Goal: Complete application form

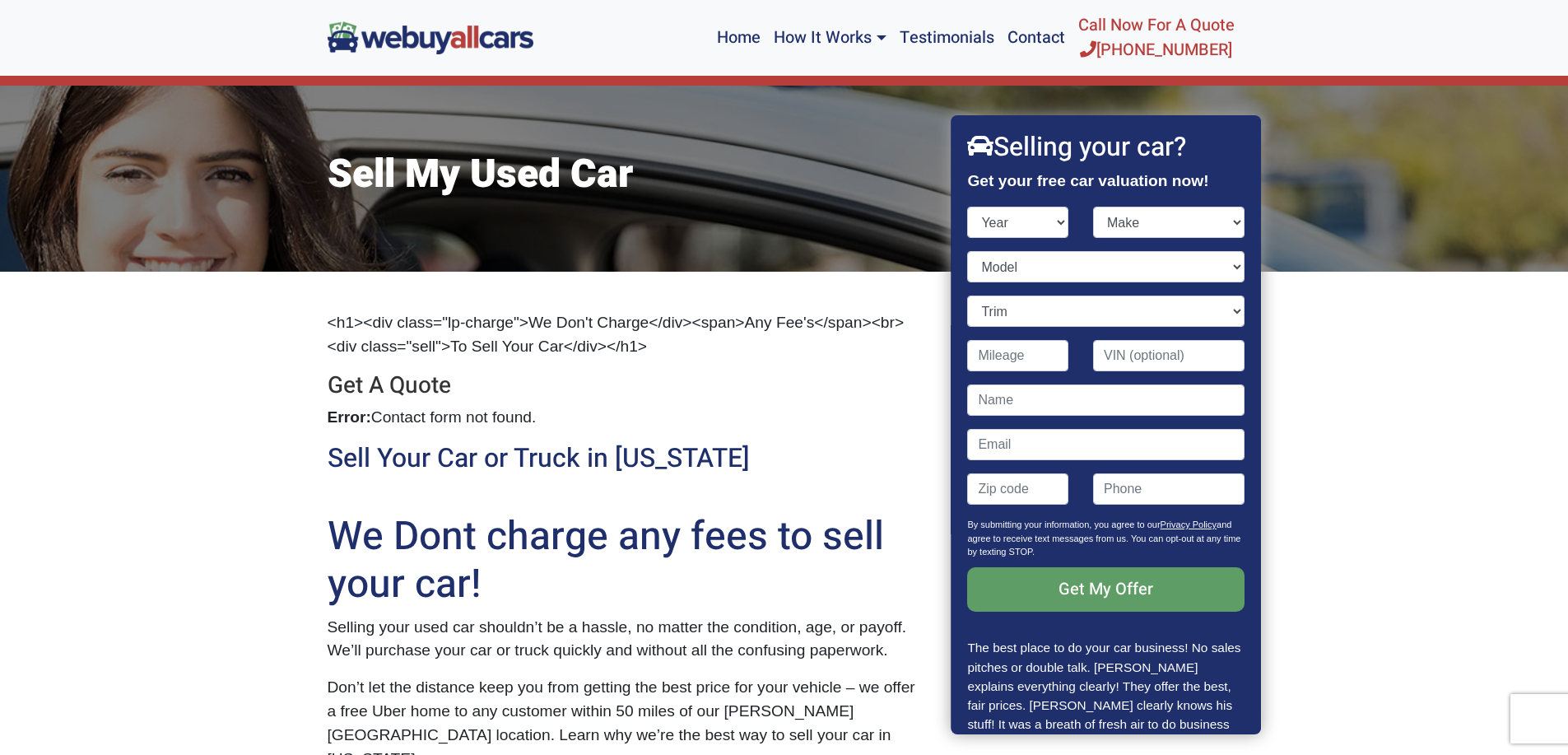
select select "2015"
click at [968, 207] on select "Year [DATE] 2024 2023 2022 2021 2020 2019 2018 2017 2016 2015 2014 2013 2012 20…" at bounding box center [1018, 222] width 101 height 32
click at [1226, 265] on select "Model" at bounding box center [1106, 267] width 277 height 32
click at [1000, 260] on select "Model" at bounding box center [1106, 267] width 277 height 32
click at [1221, 269] on select "Model" at bounding box center [1106, 267] width 277 height 32
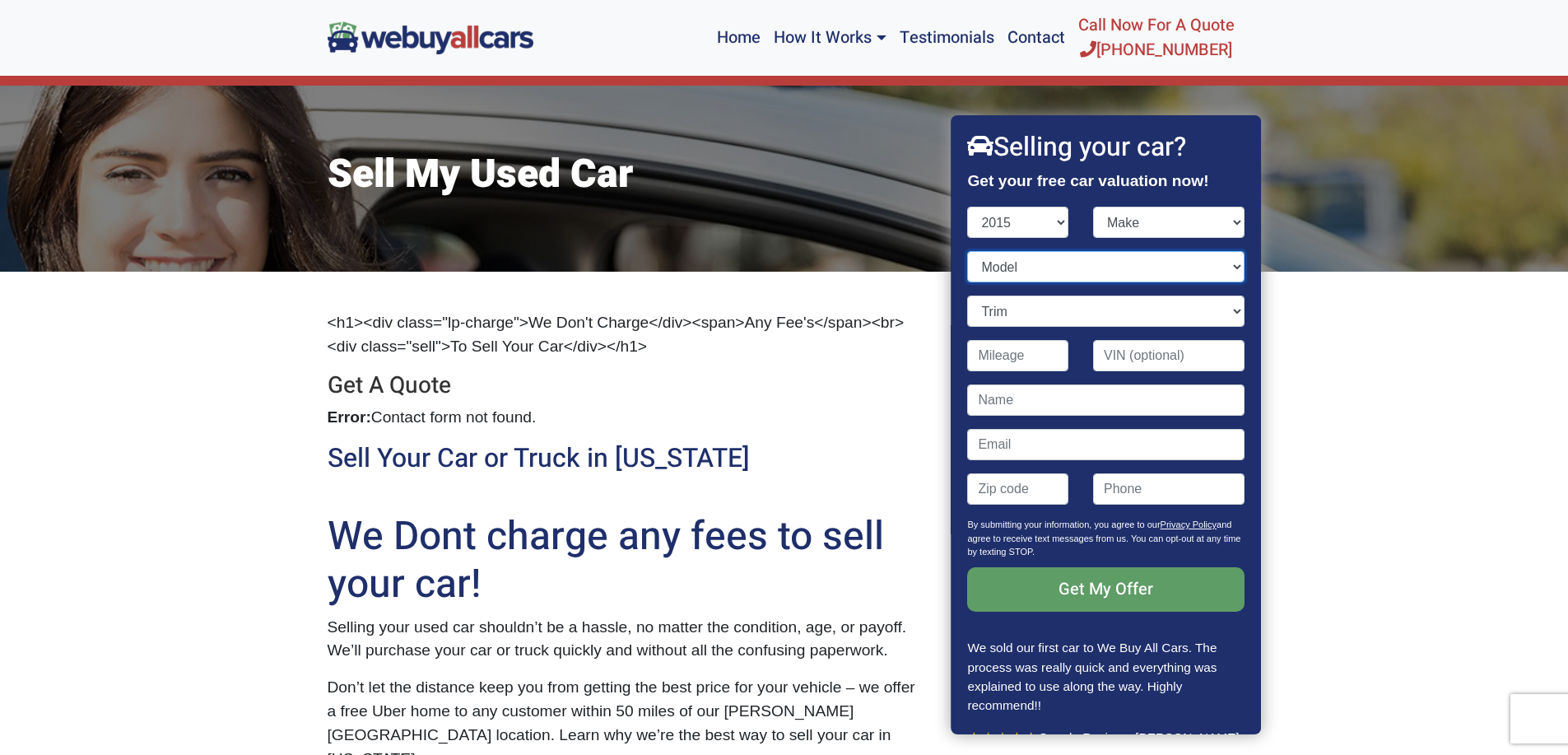
click at [1005, 260] on select "Model" at bounding box center [1106, 267] width 277 height 32
click at [1223, 312] on select "Trim" at bounding box center [1106, 311] width 277 height 32
click at [1044, 360] on input "Contact form" at bounding box center [1018, 355] width 101 height 32
type input "75,000"
click at [1225, 267] on select "Model" at bounding box center [1106, 267] width 277 height 32
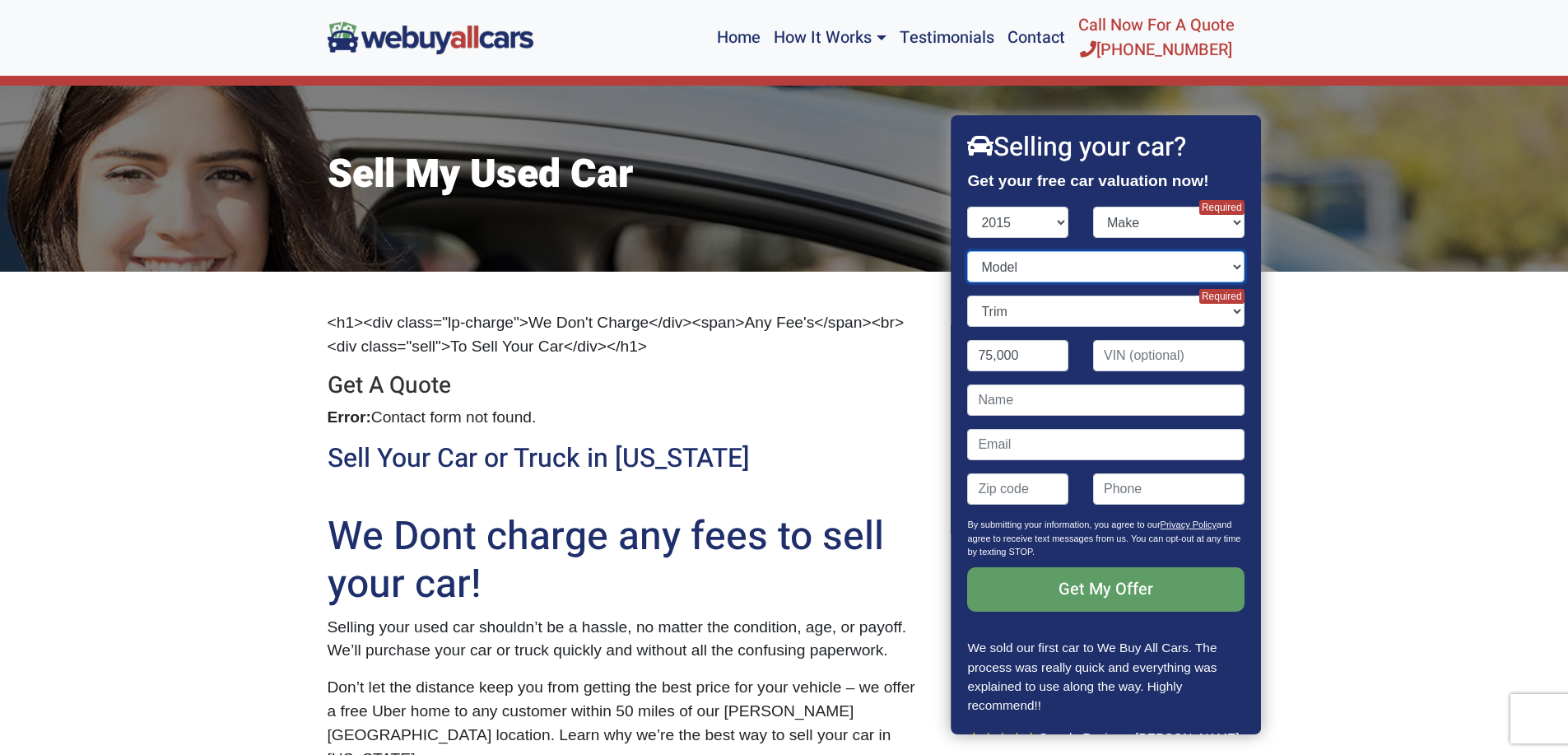
click at [968, 251] on select "Model" at bounding box center [1106, 267] width 277 height 32
click at [1025, 263] on select "Model" at bounding box center [1106, 267] width 277 height 32
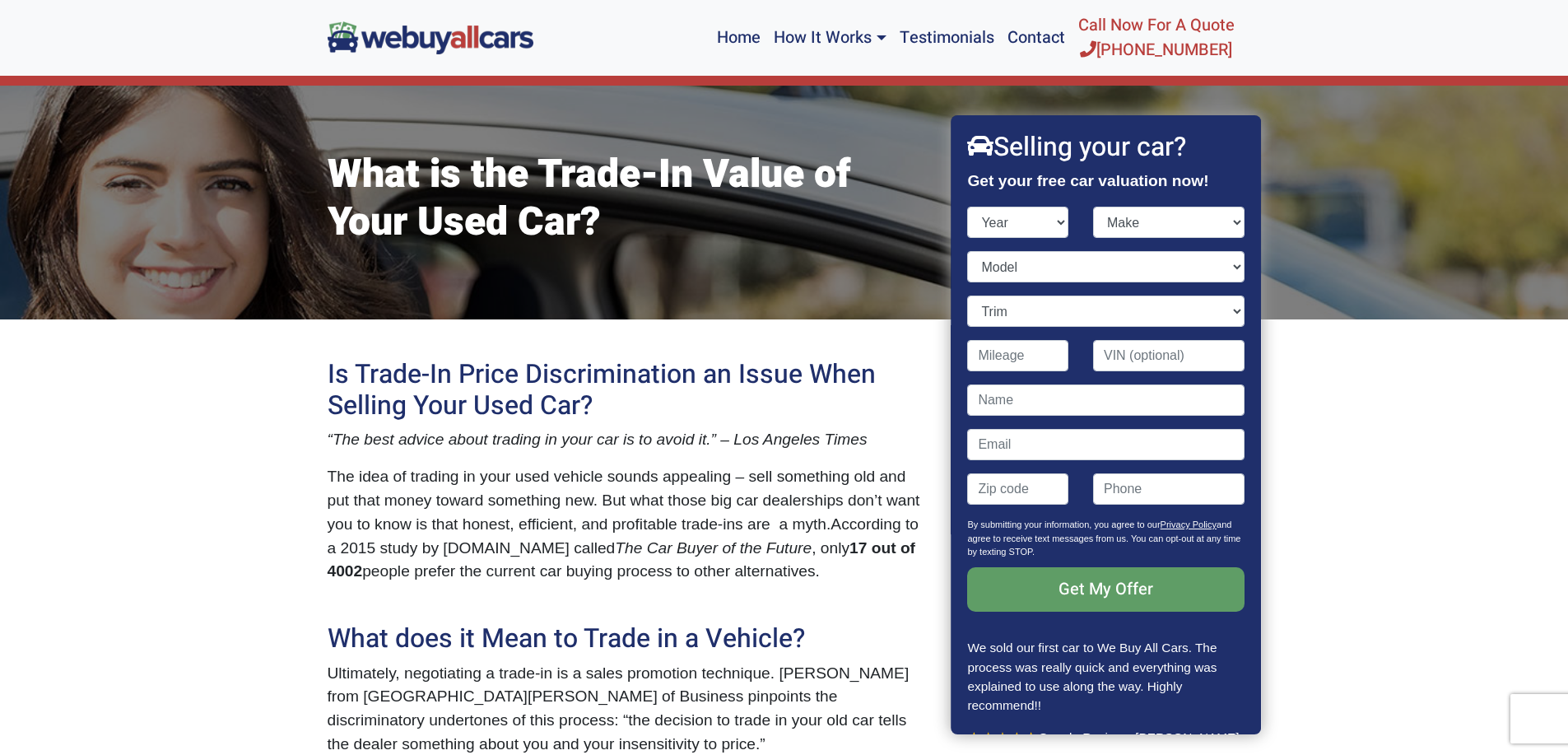
select select "2015"
click at [968, 207] on select "Year [DATE] 2024 2023 2022 2021 2020 2019 2018 2017 2016 2015 2014 2013 2012 20…" at bounding box center [1018, 222] width 101 height 32
click at [1223, 220] on select "Make Acura Alfa Romeo Aston Martin Audi Bentley BMW Buick Cadillac Chevrolet Ch…" at bounding box center [1169, 222] width 152 height 32
select select "Ford"
click at [1093, 207] on select "Make Acura Alfa Romeo Aston Martin Audi Bentley BMW Buick Cadillac Chevrolet Ch…" at bounding box center [1169, 222] width 152 height 32
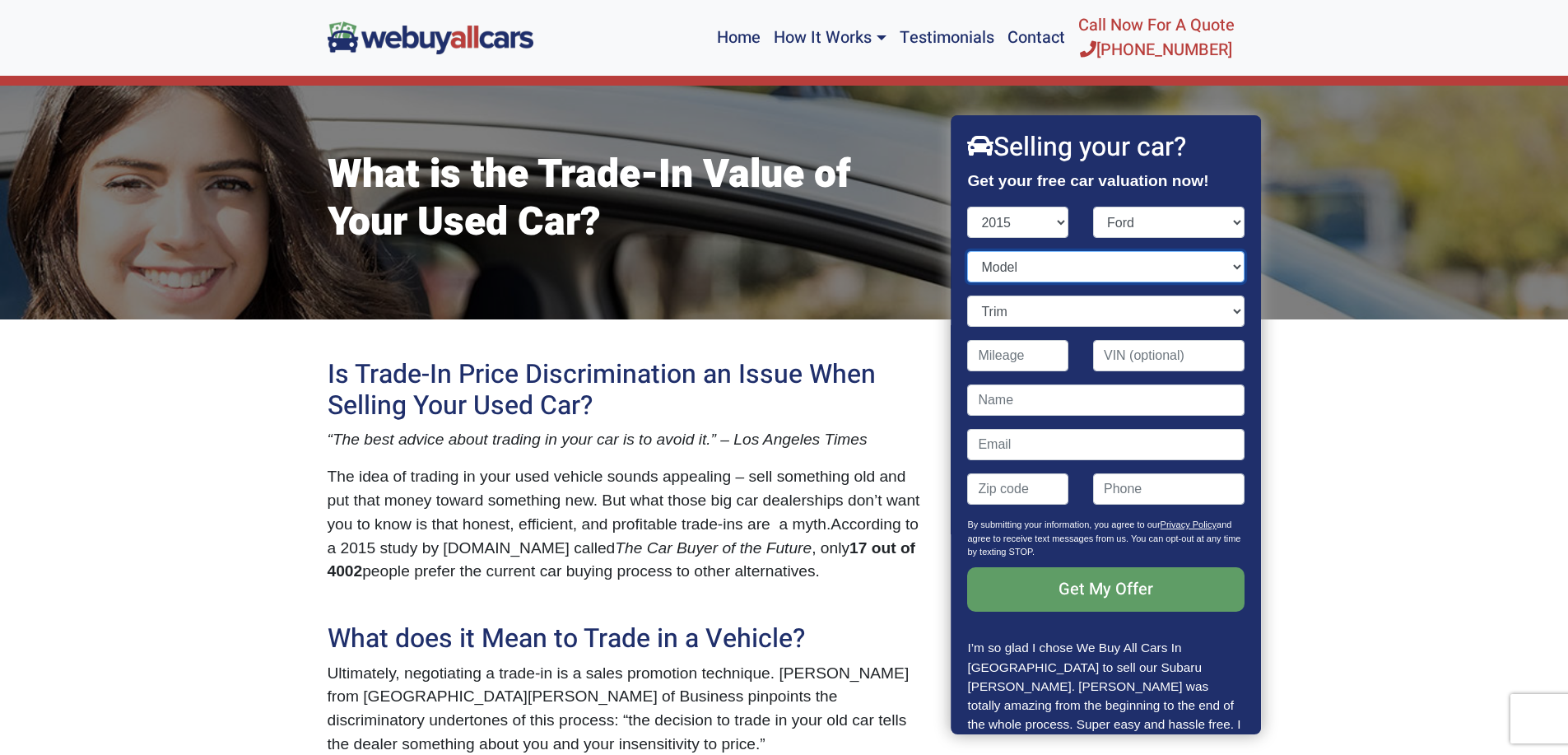
click at [1225, 263] on select "Model C-Max Energi C-Max Hybrid Edge Escape Expedition Explorer F-150 F-250 Sup…" at bounding box center [1106, 267] width 277 height 32
select select "Fusion"
click at [968, 251] on select "Model C-Max Energi C-Max Hybrid Edge Escape Expedition Explorer F-150 F-250 Sup…" at bounding box center [1106, 267] width 277 height 32
click at [1225, 308] on select "Trim S 4dr Sedan (2.5L 4cyl) SE 4dr Sedan (2.5L 4cyl) SE 4dr Sedan AWD w/EcoBoo…" at bounding box center [1106, 311] width 277 height 32
select select "SE 4dr Sedan (2.5L 4cyl)"
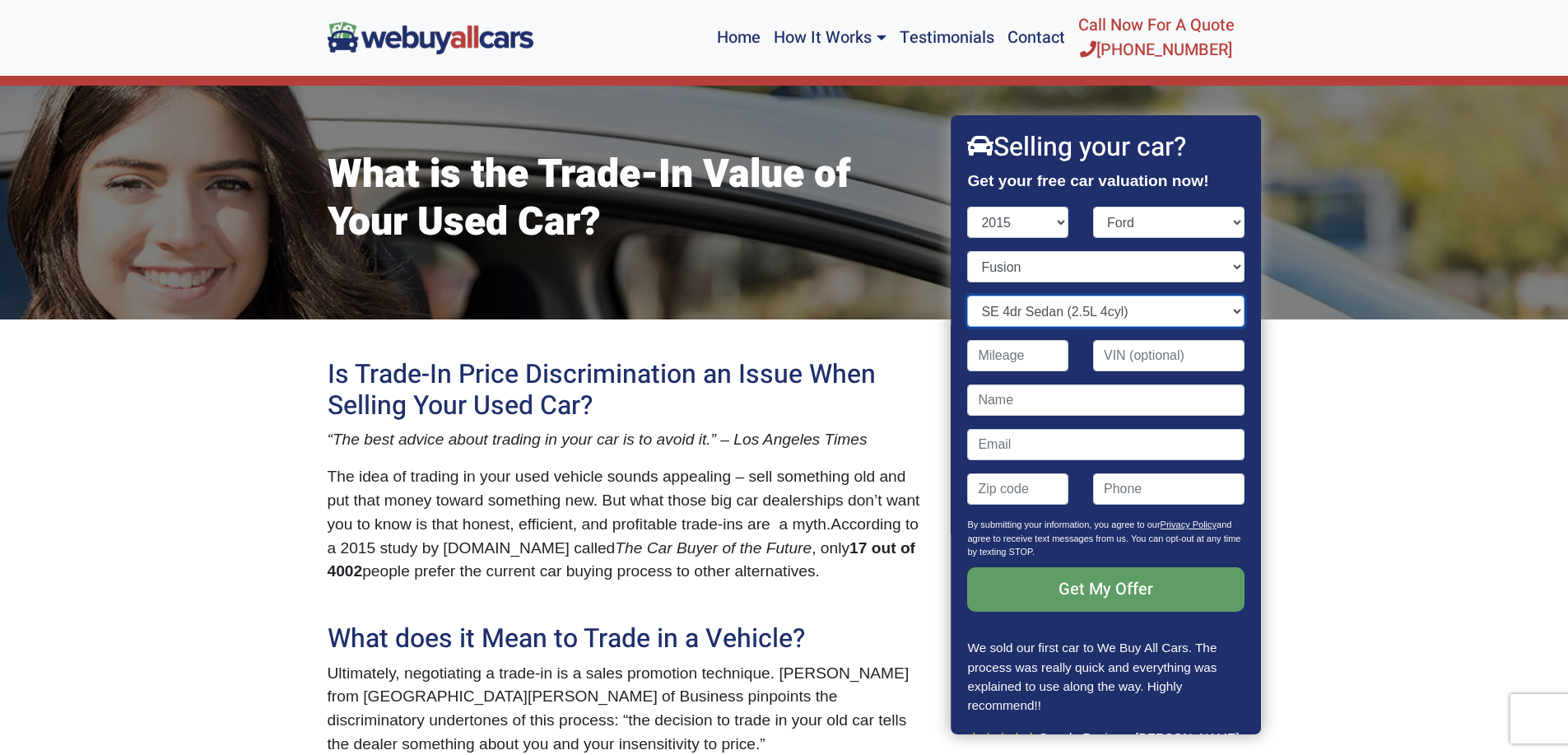
click at [968, 296] on select "Trim S 4dr Sedan (2.5L 4cyl) SE 4dr Sedan (2.5L 4cyl) SE 4dr Sedan AWD w/EcoBoo…" at bounding box center [1106, 311] width 277 height 32
click at [1023, 358] on input "Contact form" at bounding box center [1018, 355] width 101 height 32
type input "75,000"
click at [994, 400] on input "Contact form" at bounding box center [1106, 400] width 277 height 32
type input "KEVIN DUKES"
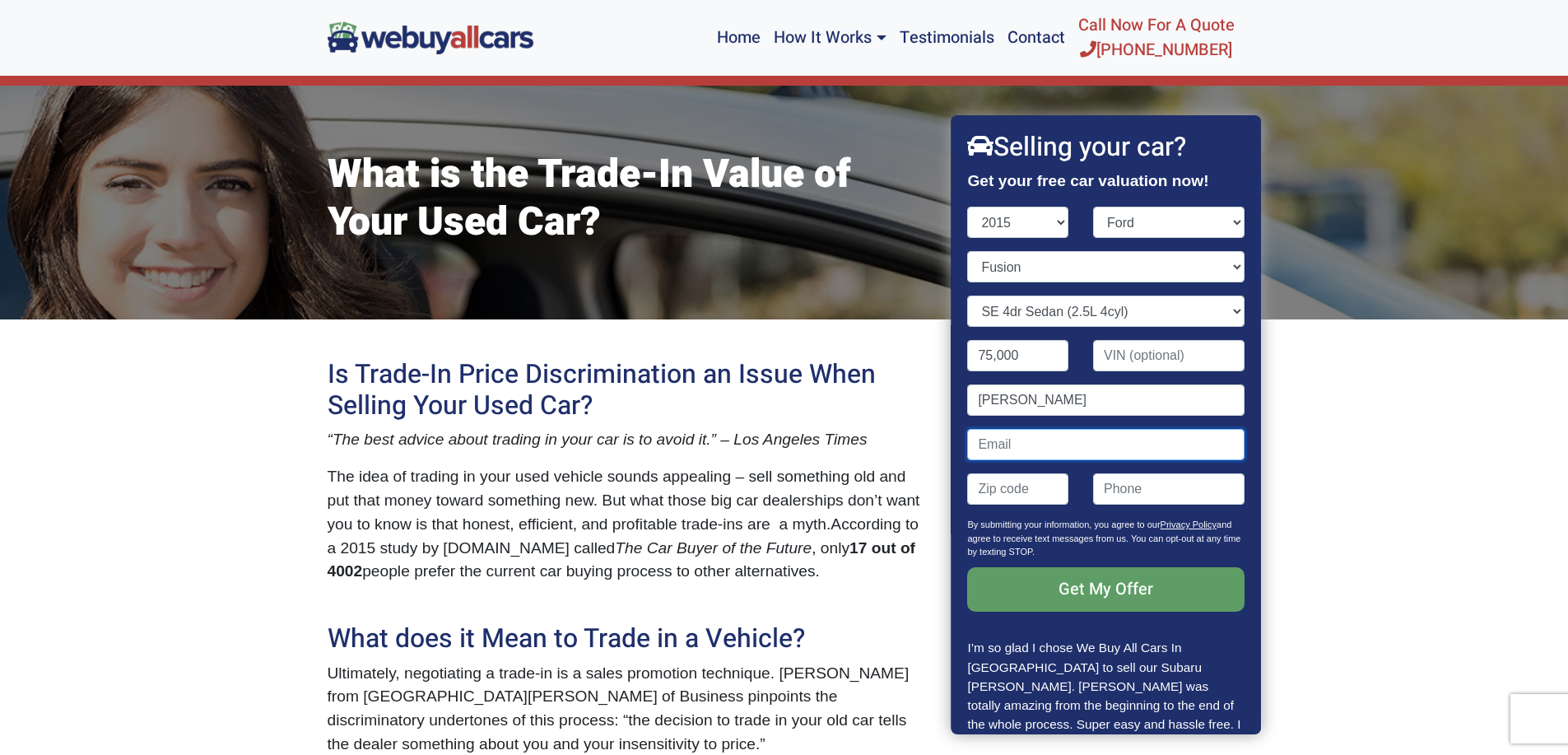
type input "kevindukes@gmail.com"
type input "08029"
type input "8569068452"
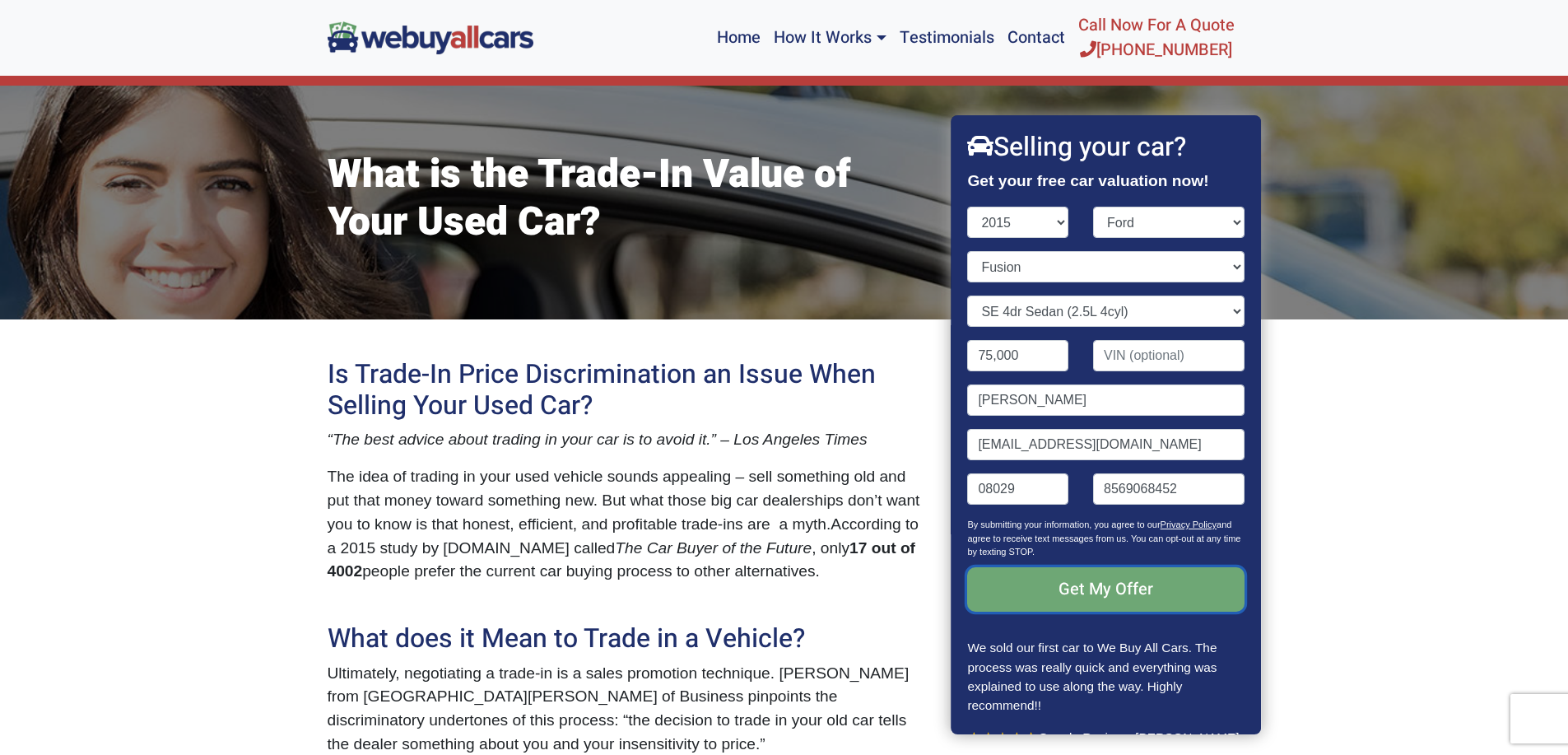
click at [1096, 586] on input "Get My Offer" at bounding box center [1106, 590] width 277 height 44
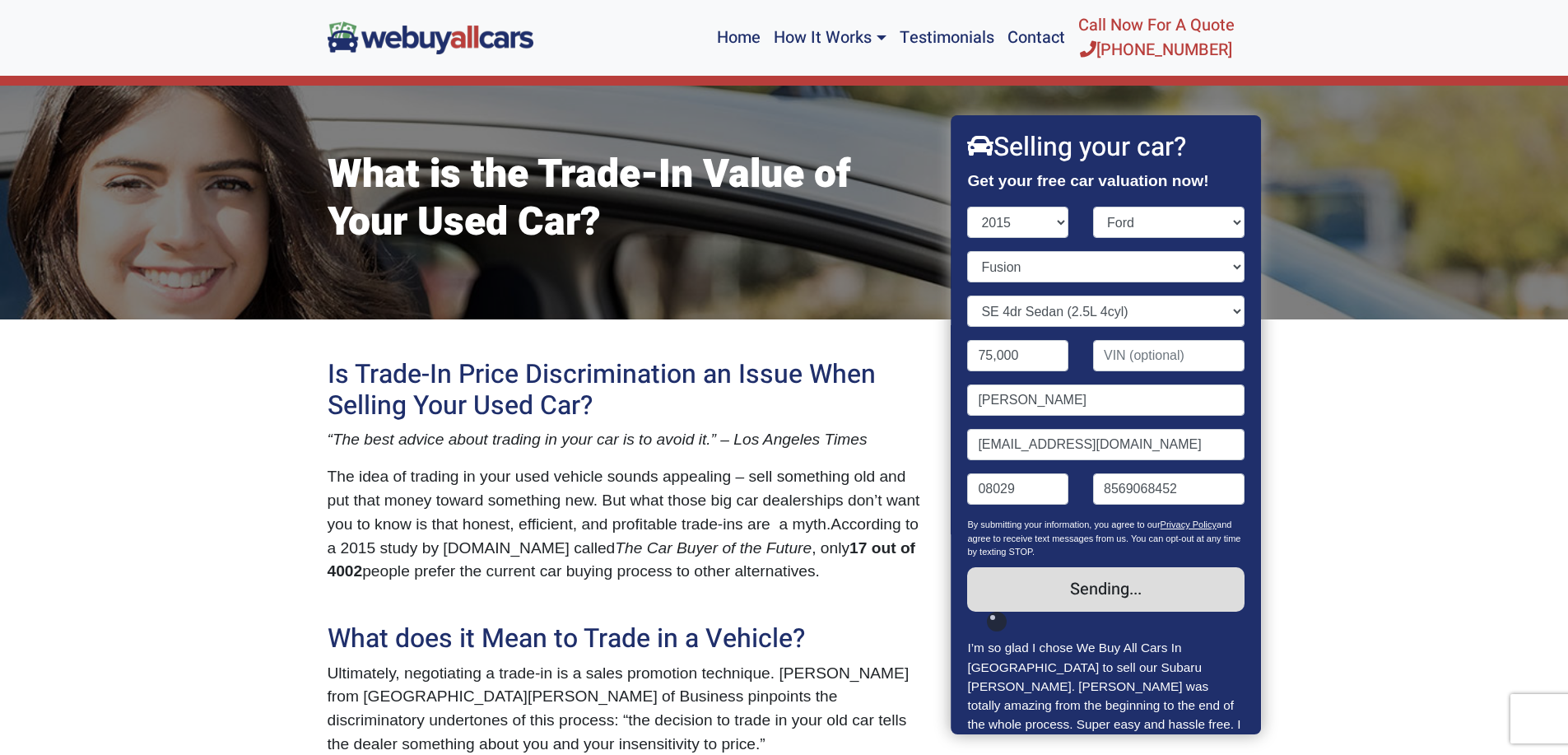
drag, startPoint x: 1392, startPoint y: 2, endPoint x: 1516, endPoint y: 47, distance: 131.9
click at [1516, 47] on nav "Home How It Works Sell My Car Used Car Selling Guide Used Car Blog Frequently A…" at bounding box center [784, 37] width 1568 height 76
